Goal: Task Accomplishment & Management: Use online tool/utility

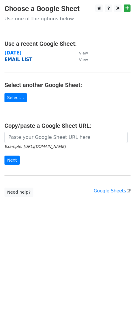
click at [21, 60] on strong "EMAIL LIST" at bounding box center [18, 59] width 28 height 5
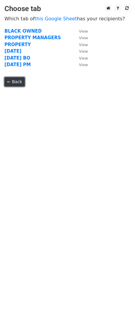
click at [11, 82] on link "← Back" at bounding box center [14, 81] width 20 height 9
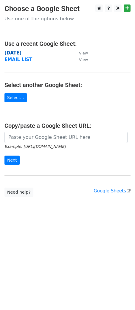
click at [9, 52] on strong "[DATE]" at bounding box center [12, 52] width 17 height 5
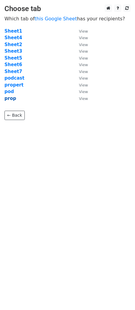
click at [9, 101] on strong "prop" at bounding box center [10, 98] width 12 height 5
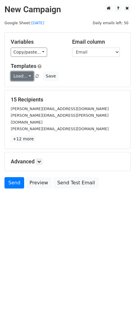
click at [16, 74] on link "Load..." at bounding box center [22, 75] width 23 height 9
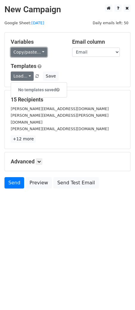
click at [18, 49] on link "Copy/paste..." at bounding box center [29, 52] width 36 height 9
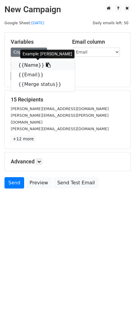
click at [27, 64] on link "{{Name}}" at bounding box center [43, 65] width 64 height 10
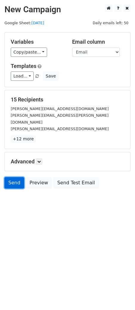
click at [7, 177] on link "Send" at bounding box center [14, 182] width 20 height 11
